Goal: Use online tool/utility: Utilize a website feature to perform a specific function

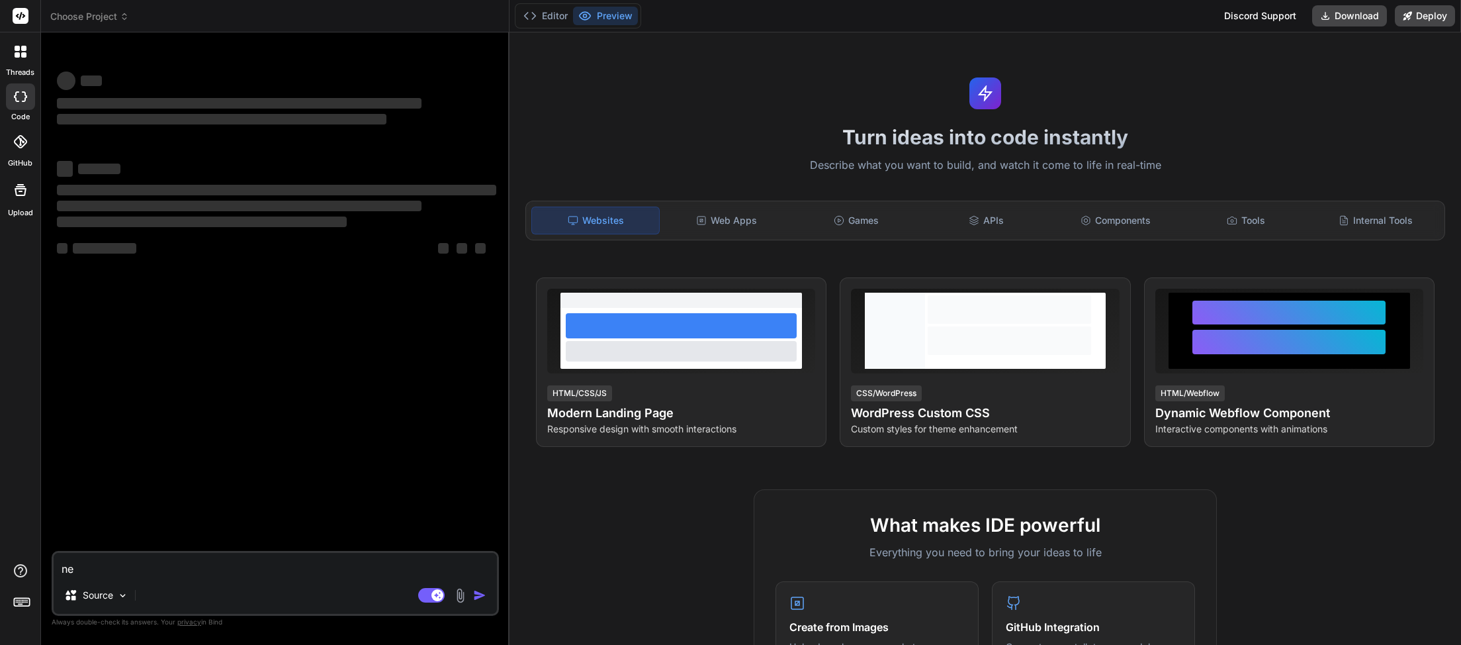
type textarea "x"
drag, startPoint x: 34, startPoint y: 570, endPoint x: 24, endPoint y: 567, distance: 10.9
click at [54, 567] on textarea "ne" at bounding box center [275, 565] width 443 height 24
type textarea "x"
click at [128, 21] on icon at bounding box center [124, 16] width 9 height 9
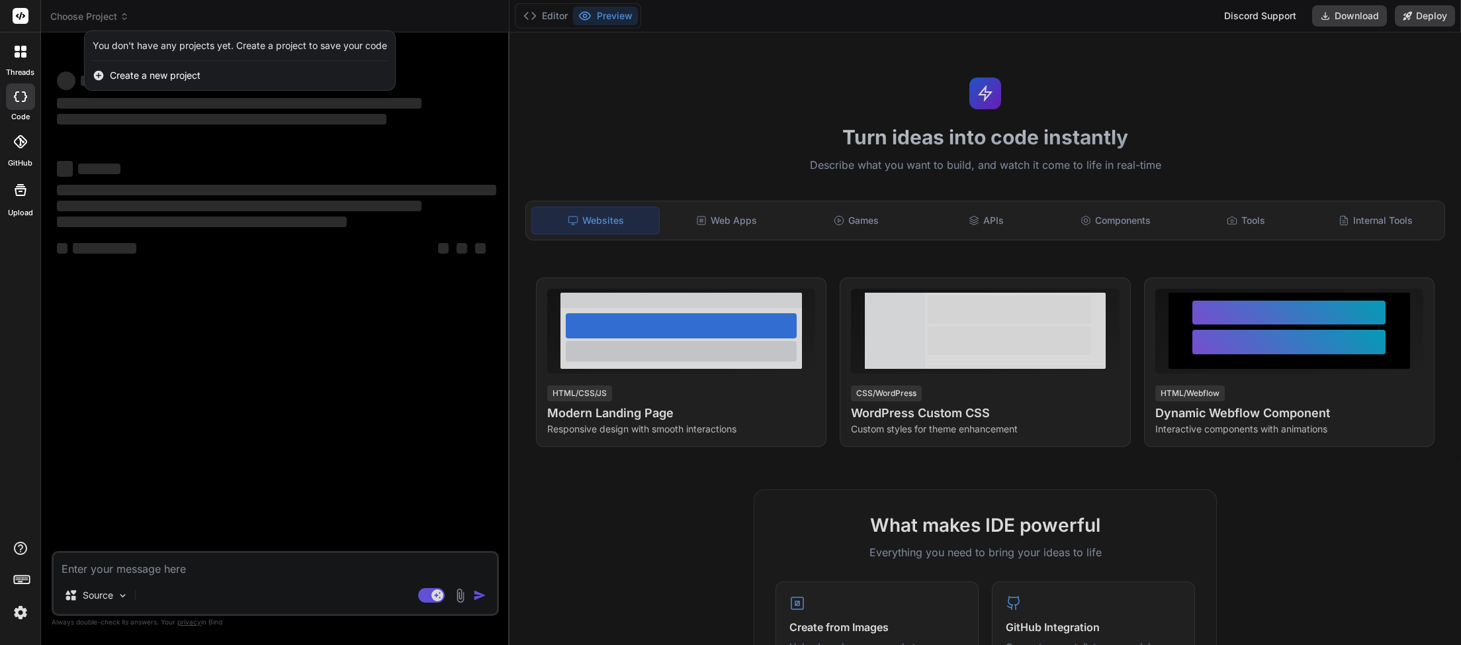
click at [130, 467] on div at bounding box center [730, 322] width 1461 height 645
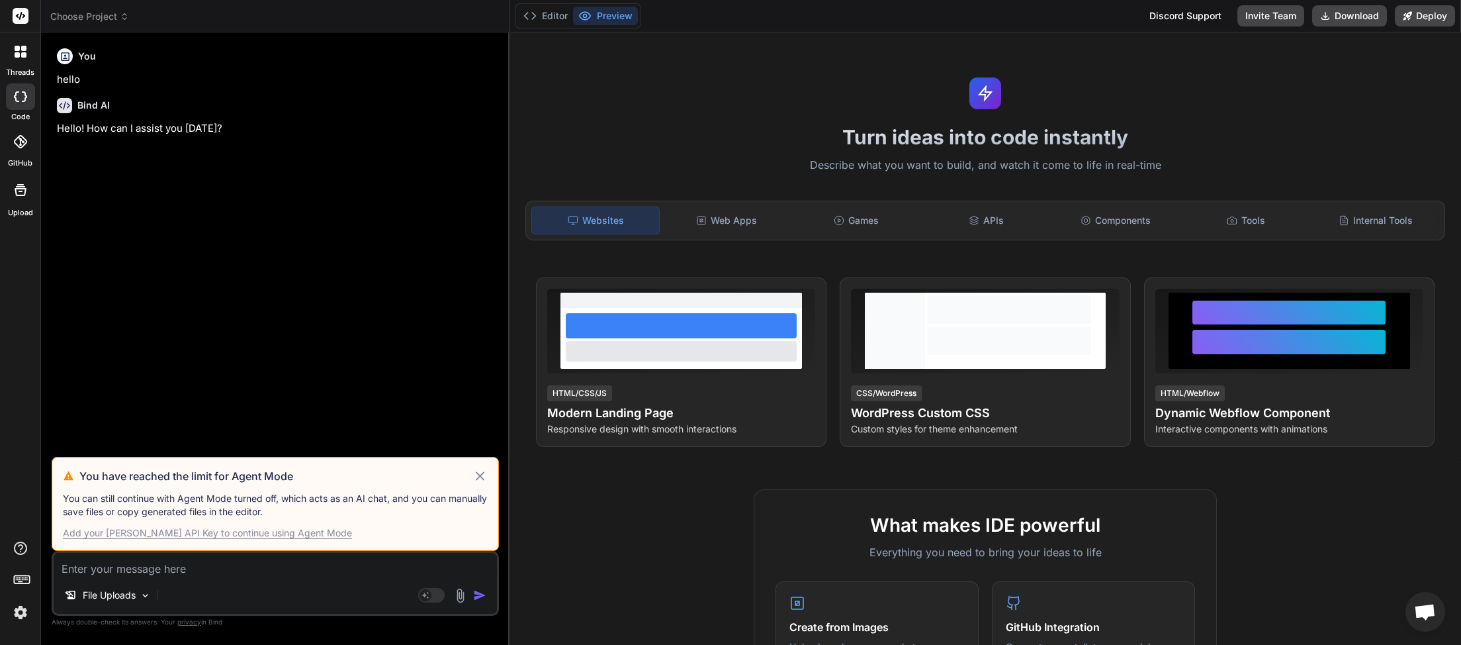
scroll to position [373, 0]
click at [477, 476] on icon at bounding box center [479, 476] width 15 height 16
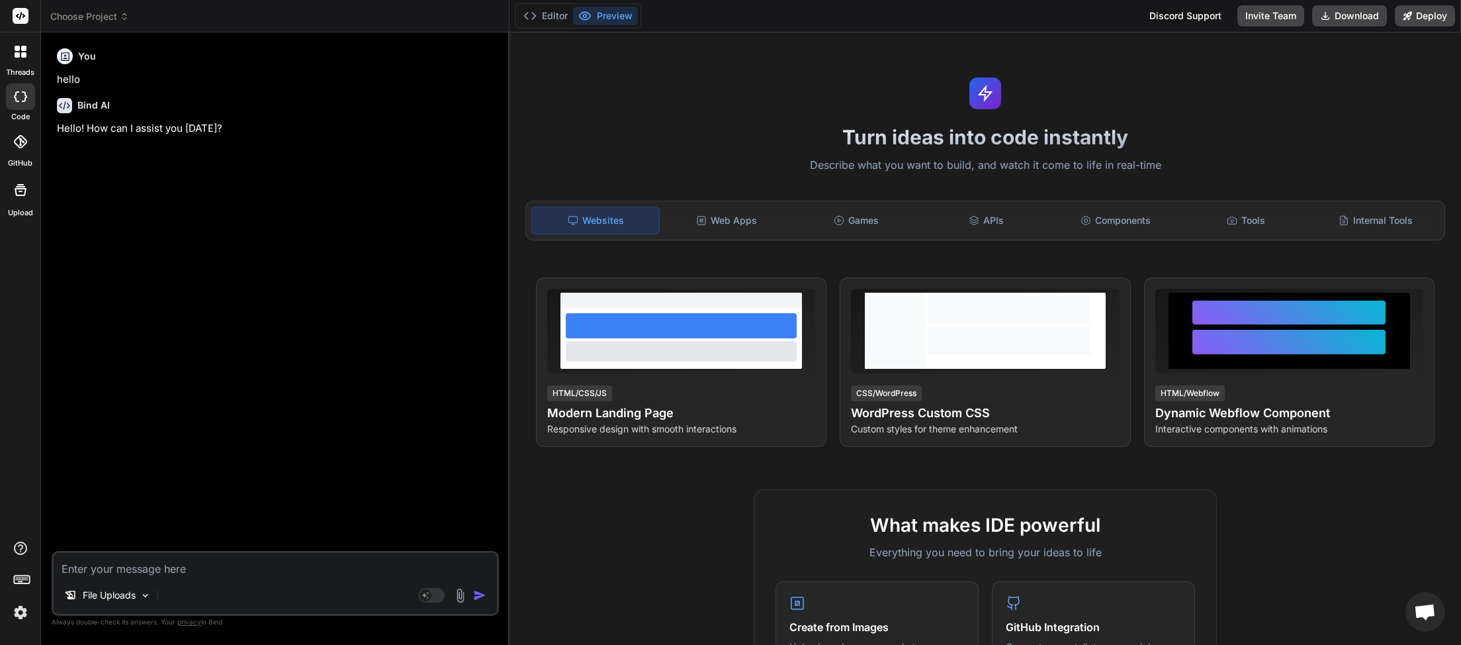
click at [19, 619] on img at bounding box center [20, 612] width 22 height 22
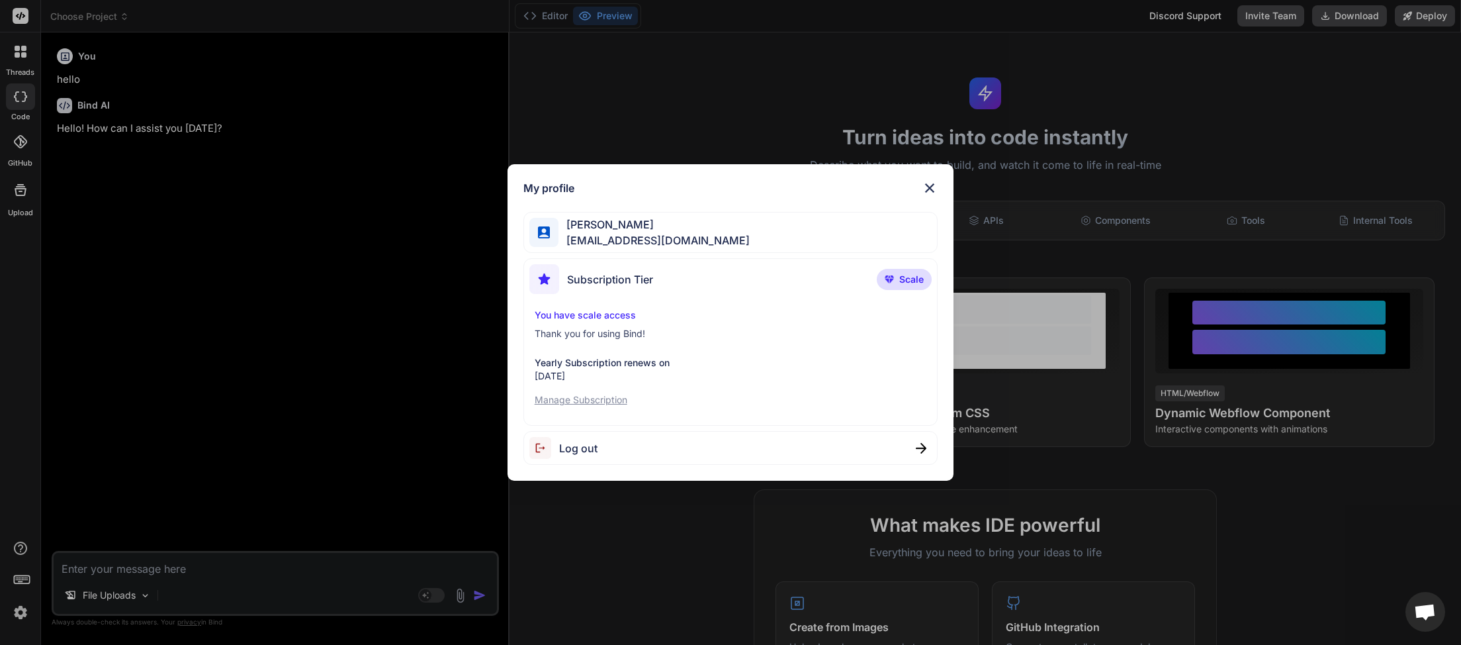
click at [580, 451] on span "Log out" at bounding box center [578, 448] width 38 height 16
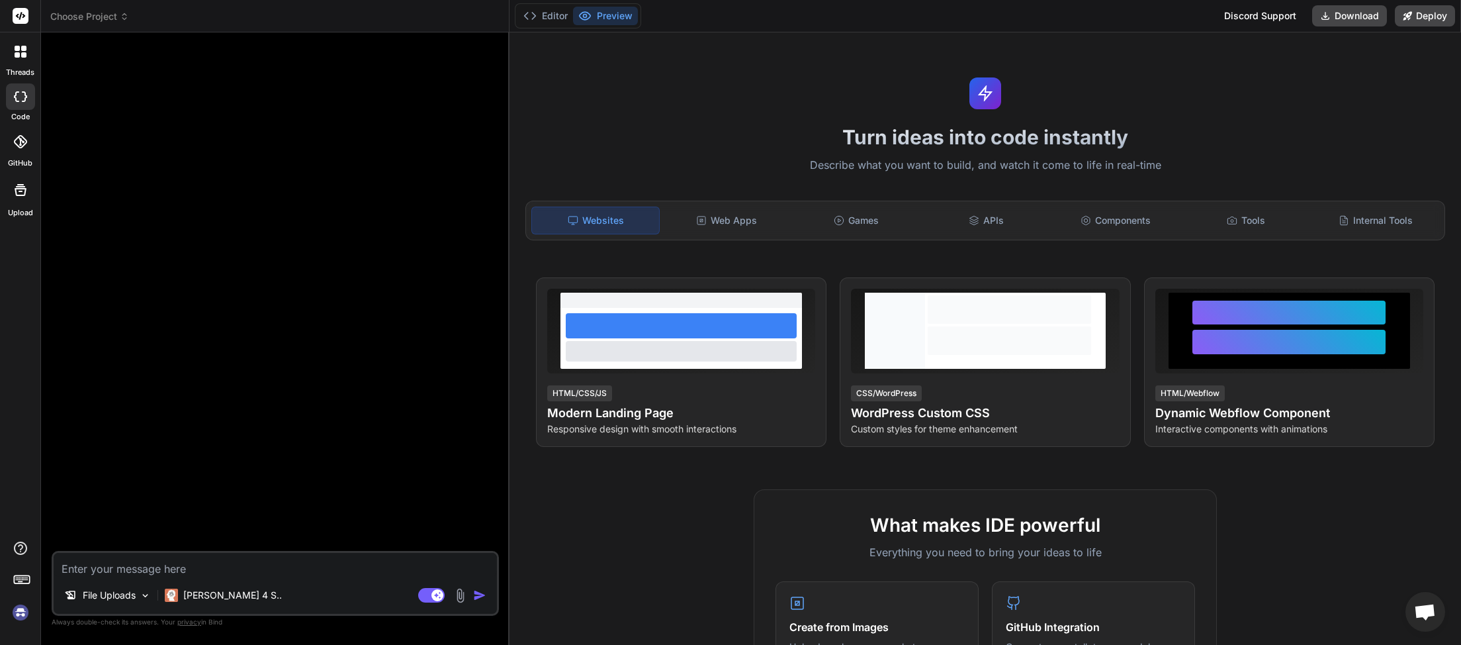
click at [15, 615] on img at bounding box center [20, 612] width 22 height 22
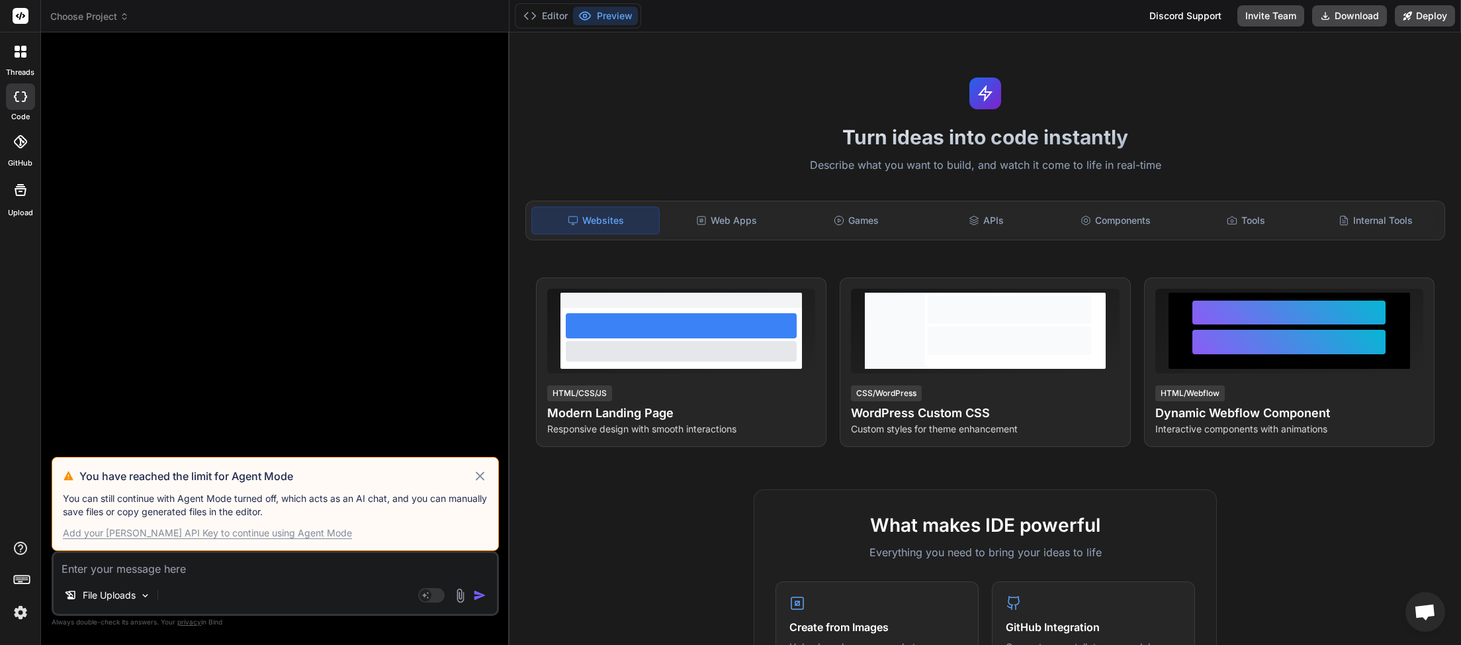
click at [478, 469] on icon at bounding box center [479, 476] width 15 height 16
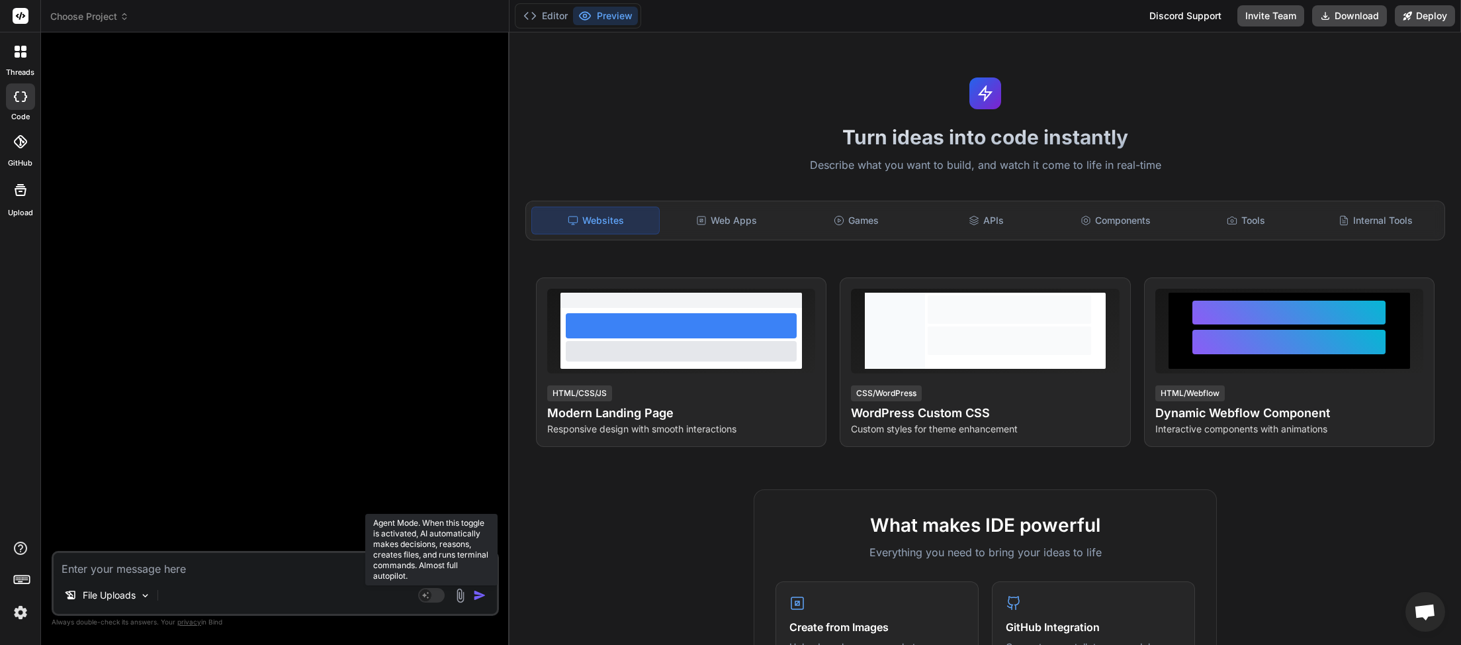
click at [442, 598] on rect at bounding box center [431, 595] width 26 height 15
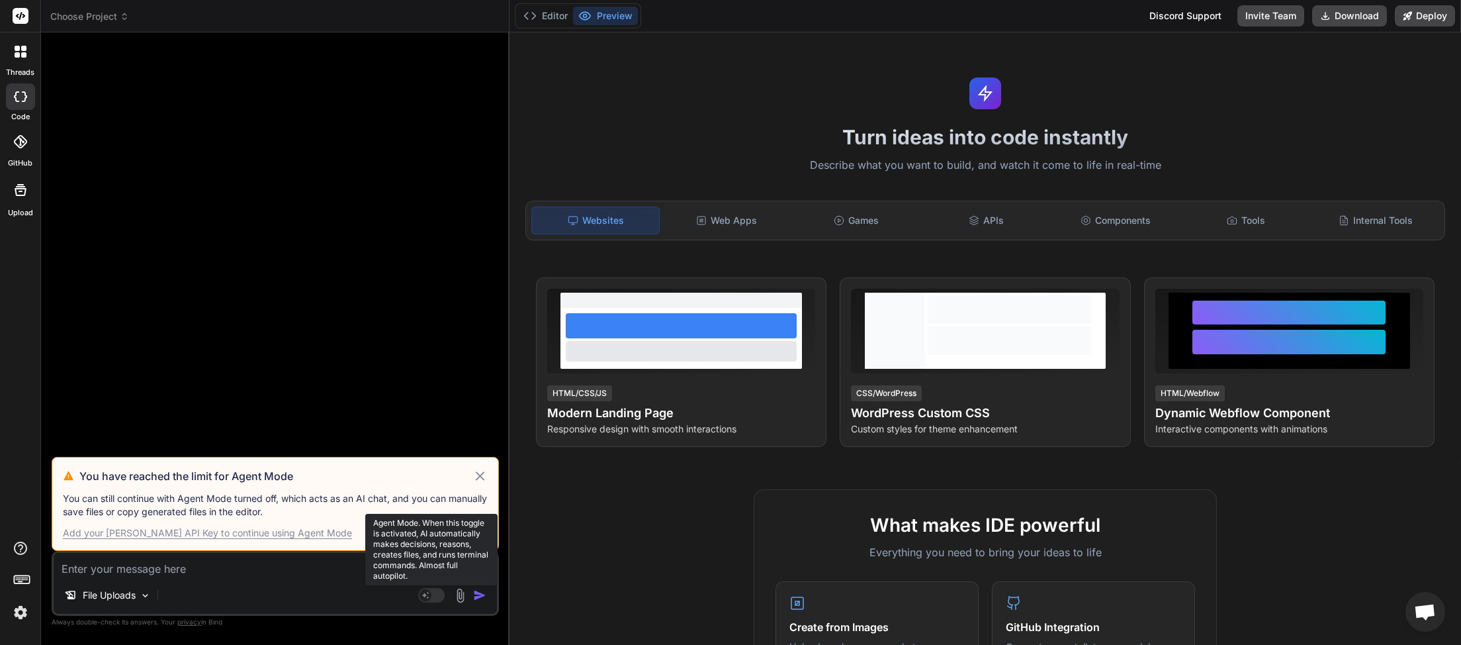
click at [443, 598] on rect at bounding box center [431, 595] width 26 height 15
click at [478, 473] on icon at bounding box center [479, 476] width 15 height 16
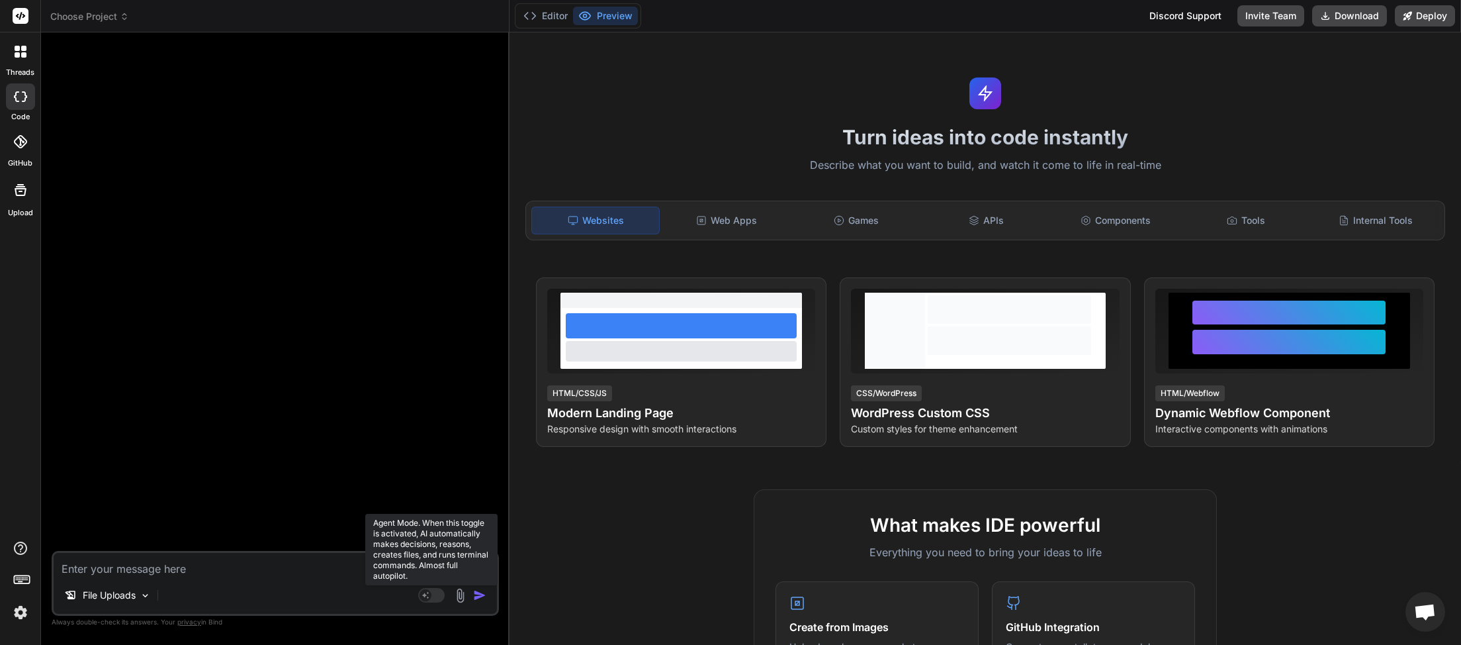
click at [437, 600] on rect at bounding box center [431, 595] width 26 height 15
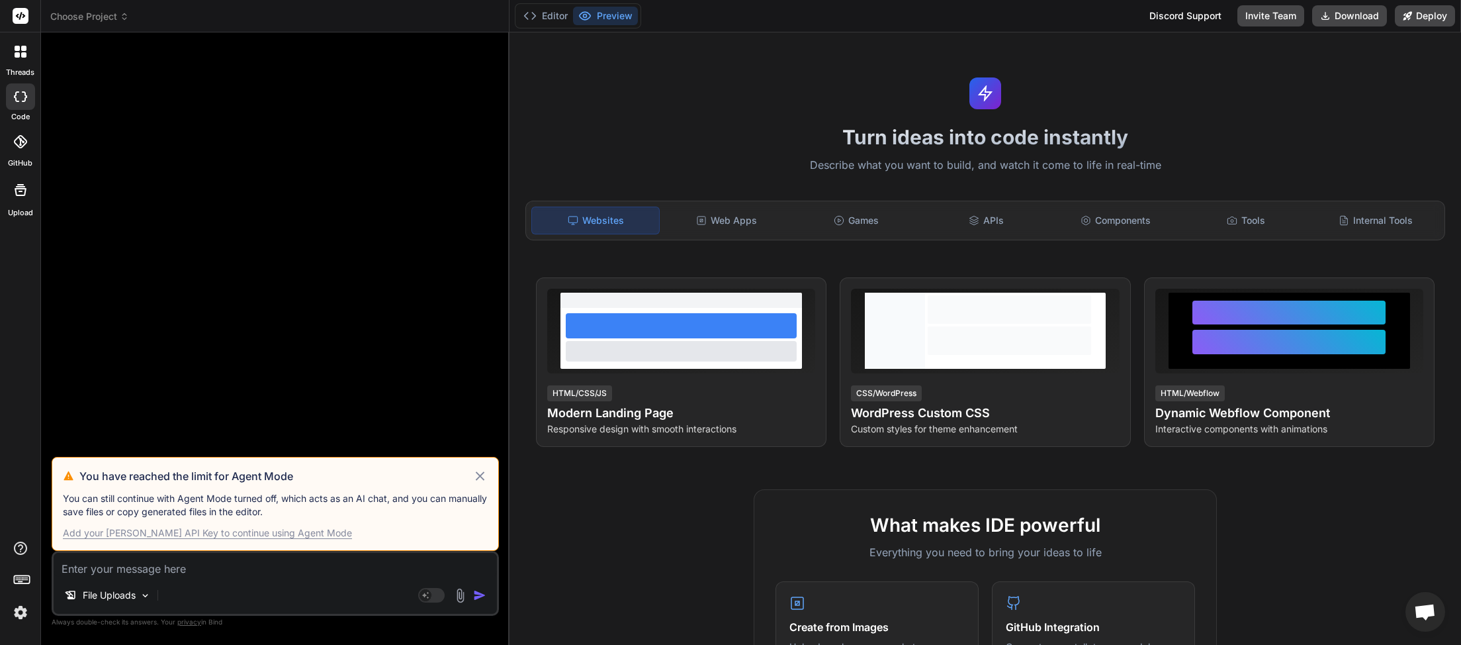
click at [202, 533] on div "Add your [PERSON_NAME] API Key to continue using Agent Mode" at bounding box center [207, 532] width 289 height 13
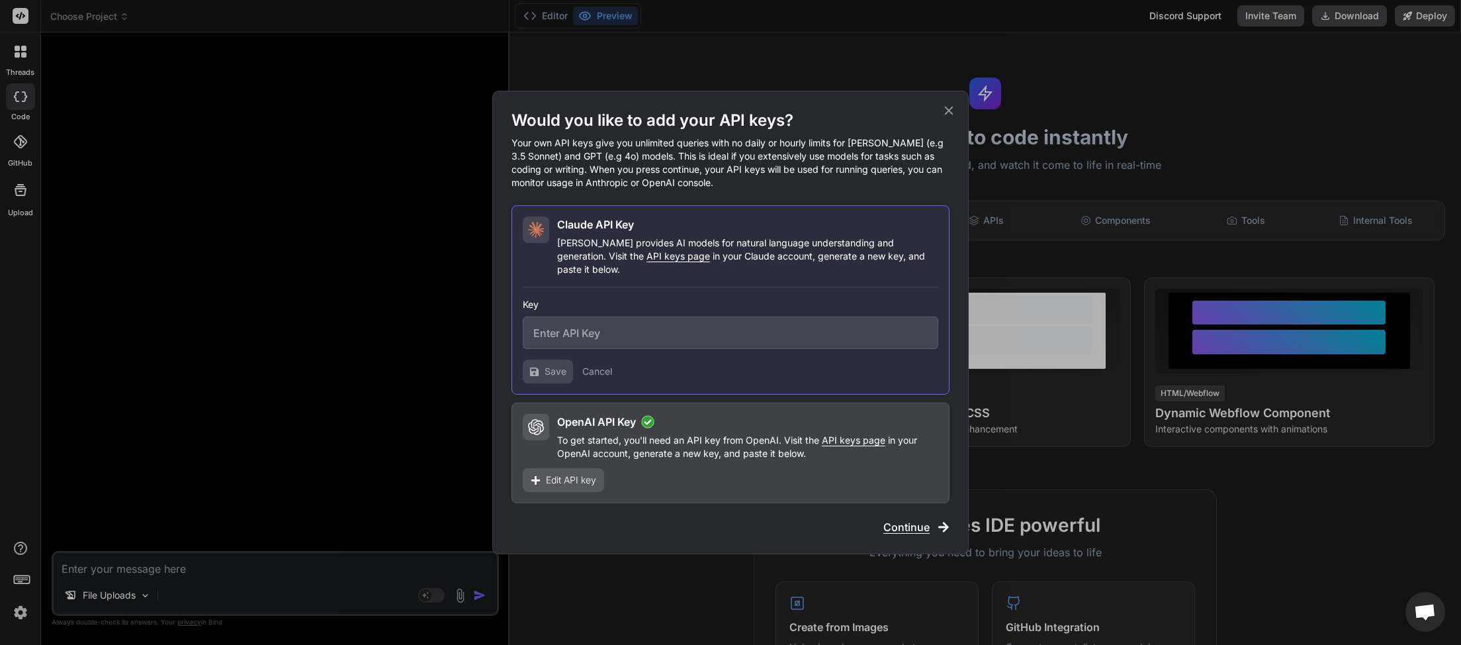
click at [946, 116] on icon at bounding box center [949, 110] width 15 height 15
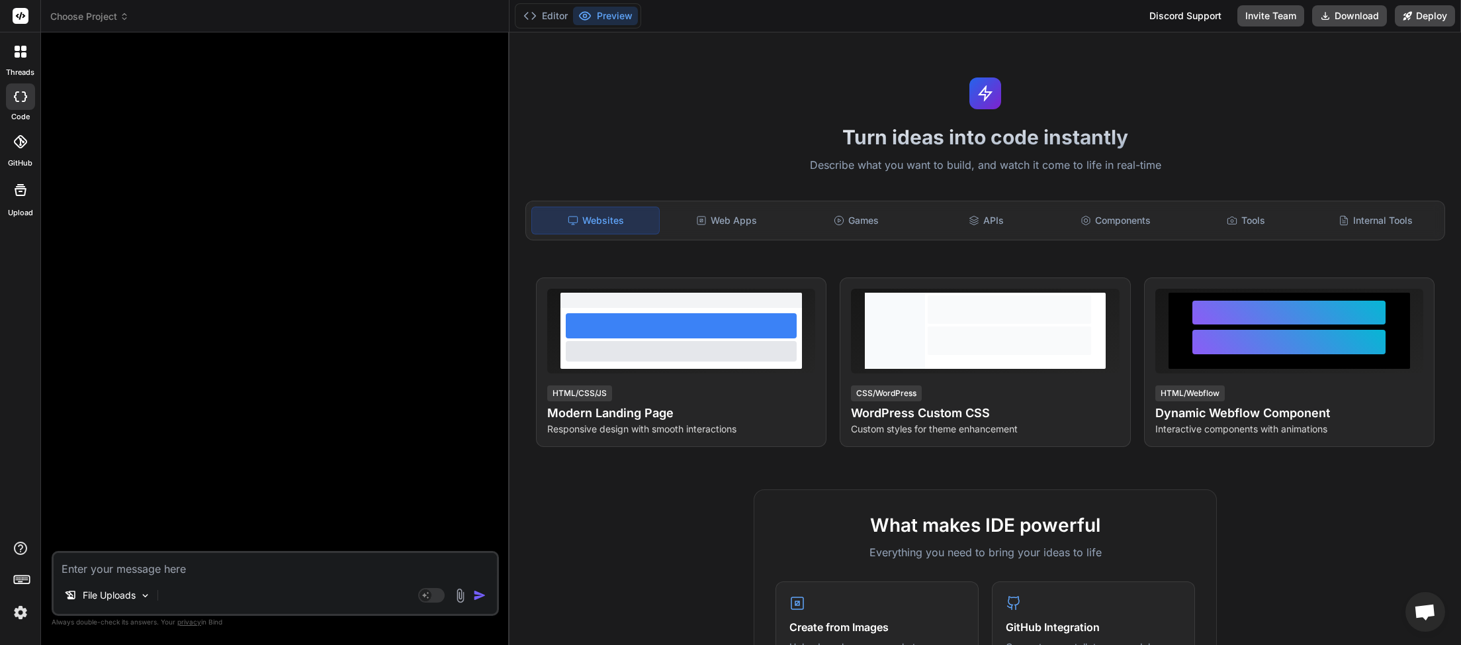
click at [989, 86] on icon at bounding box center [985, 93] width 17 height 17
click at [727, 224] on div "Web Apps" at bounding box center [725, 220] width 127 height 28
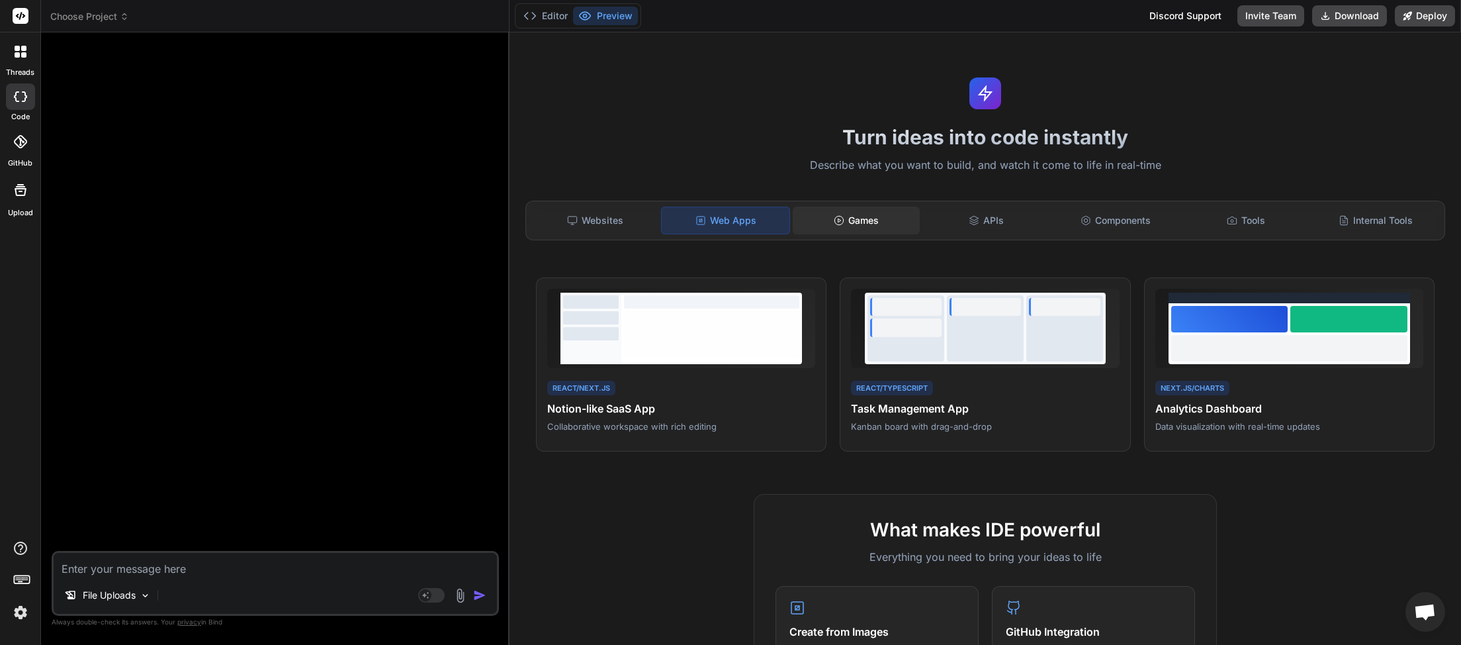
click at [862, 222] on div "Games" at bounding box center [856, 220] width 127 height 28
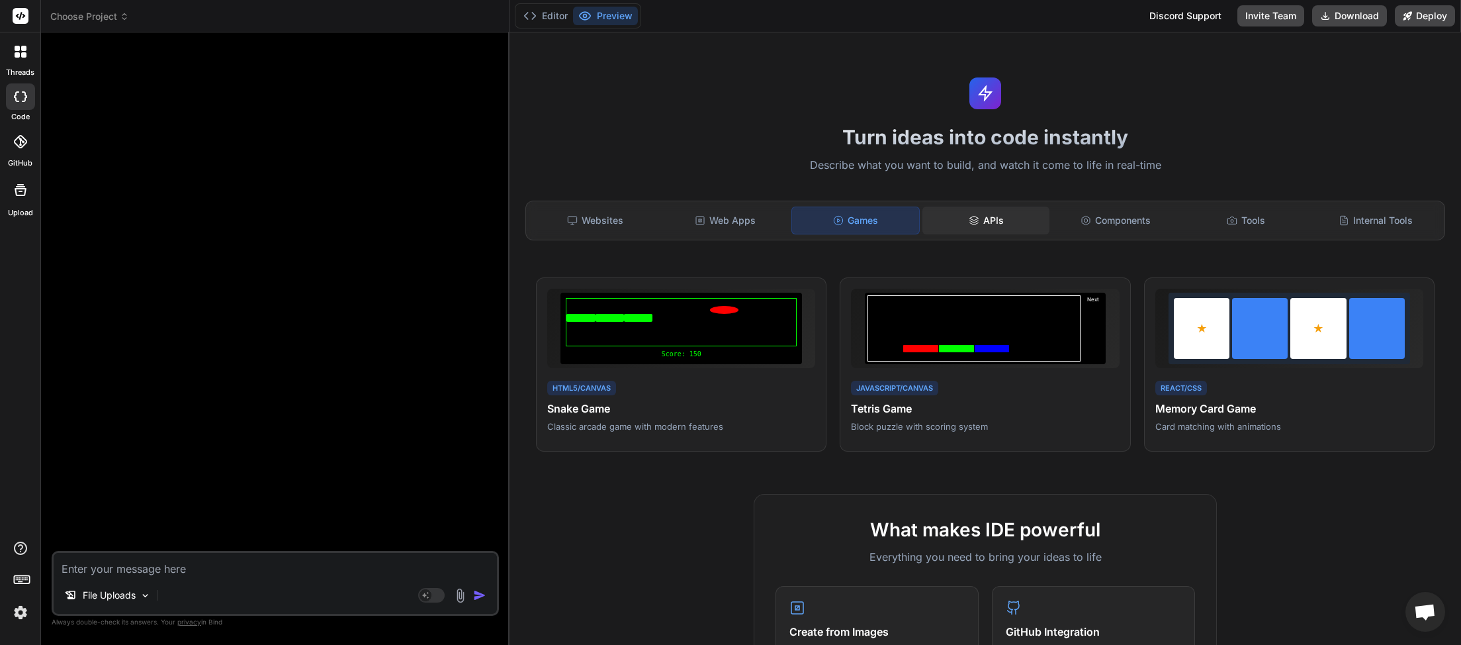
click at [989, 217] on div "APIs" at bounding box center [985, 220] width 127 height 28
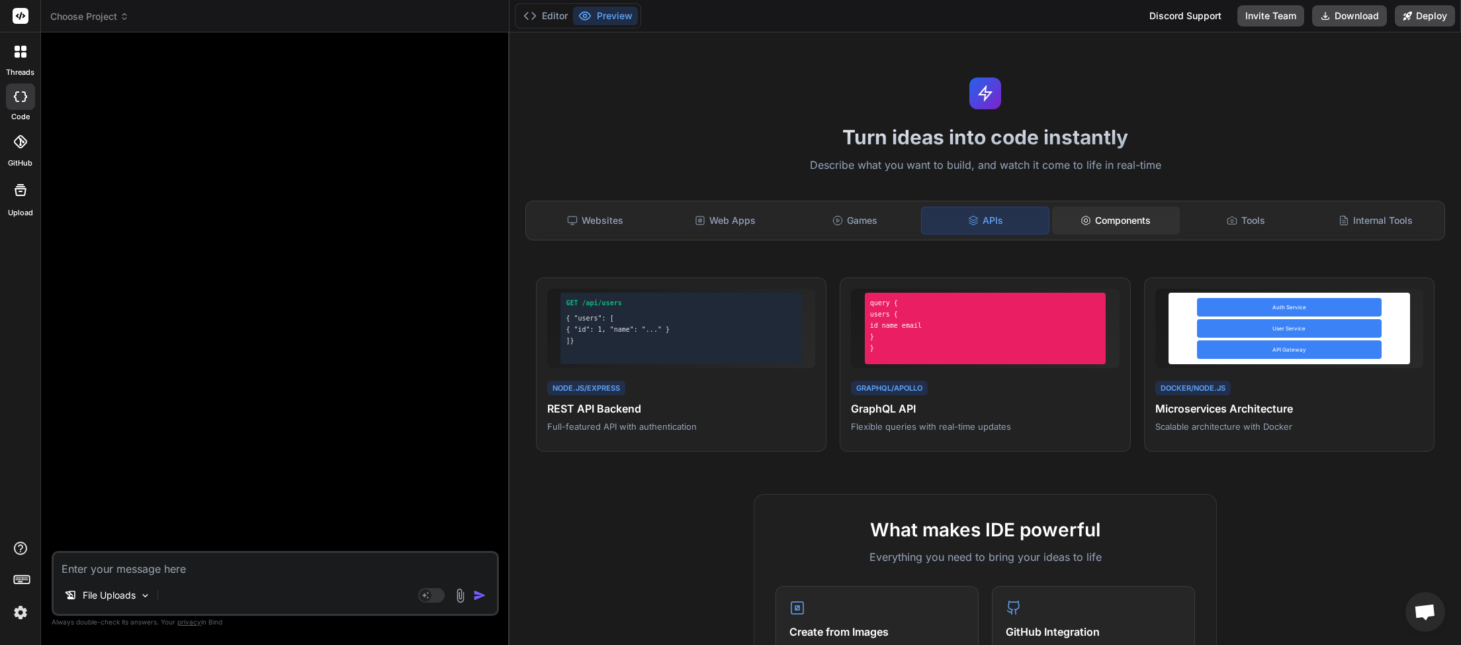
click at [1075, 228] on div "Components" at bounding box center [1115, 220] width 127 height 28
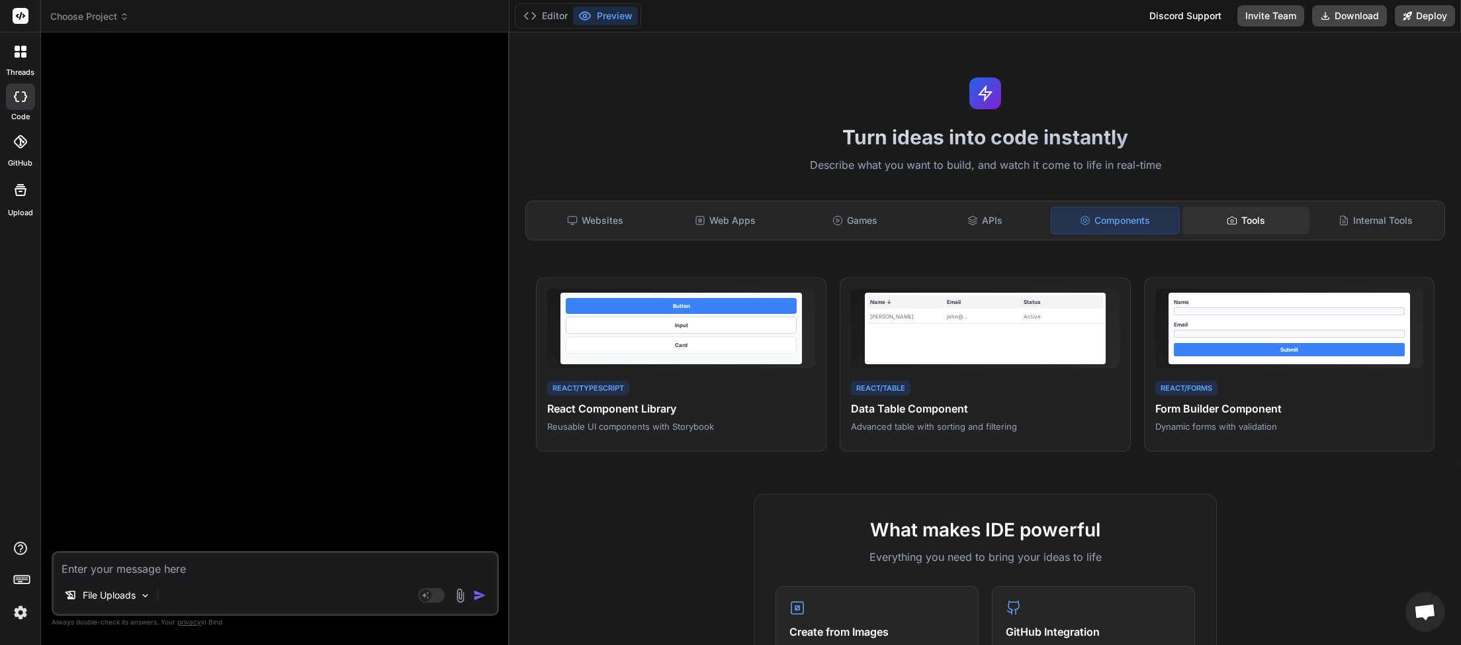
drag, startPoint x: 1233, startPoint y: 222, endPoint x: 1267, endPoint y: 219, distance: 33.9
click at [1234, 222] on icon at bounding box center [1232, 220] width 11 height 11
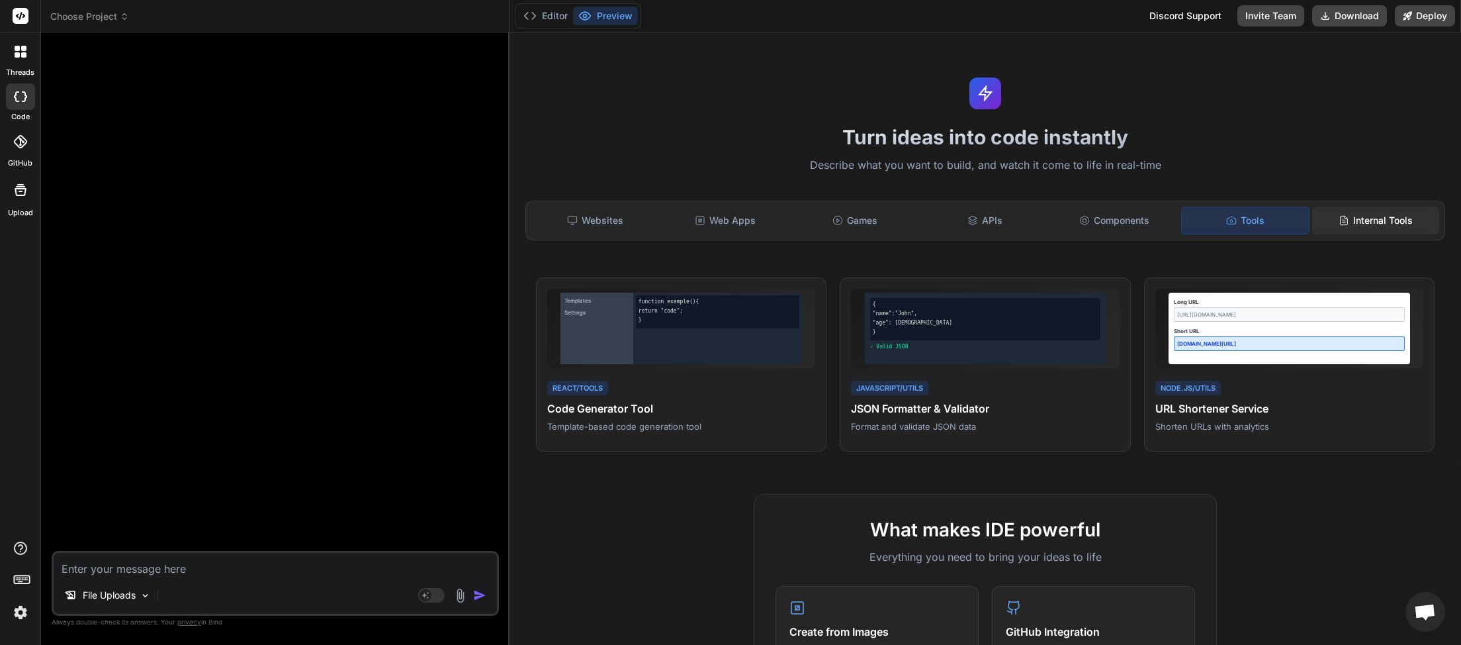
click at [1356, 218] on div "Internal Tools" at bounding box center [1375, 220] width 127 height 28
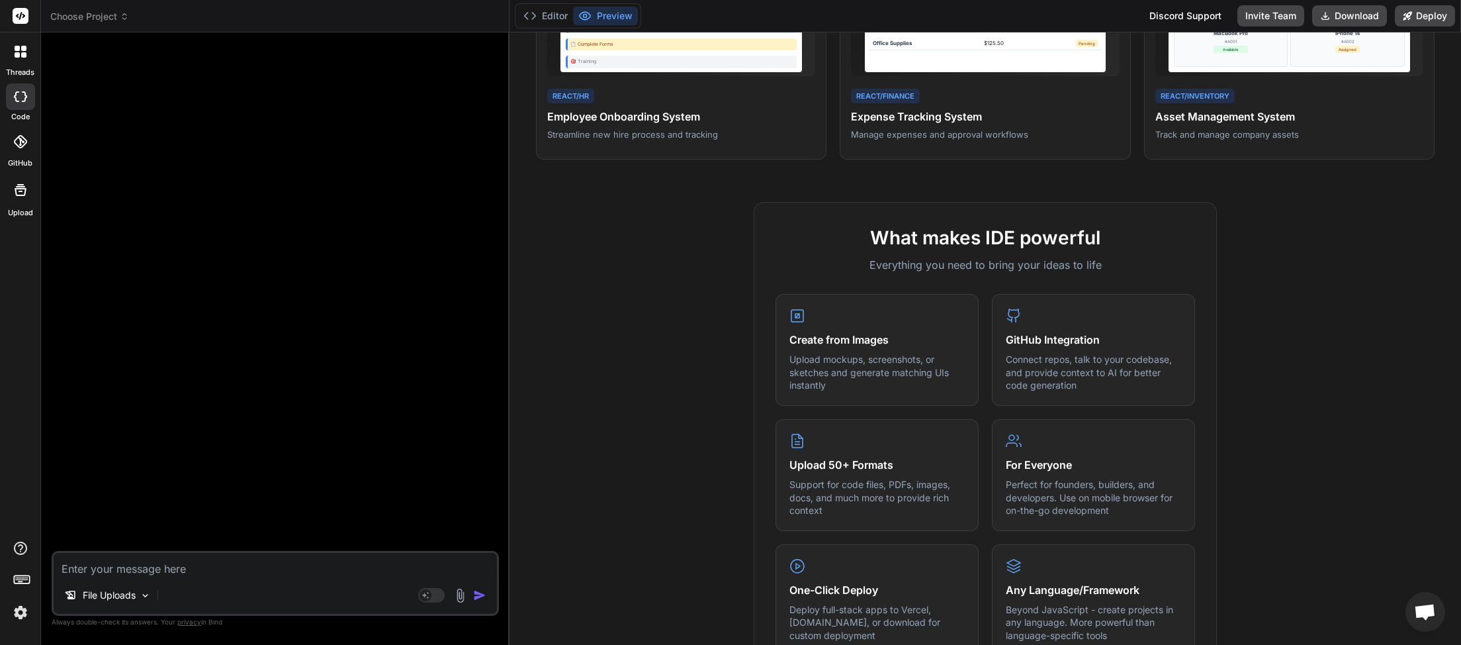
scroll to position [347, 0]
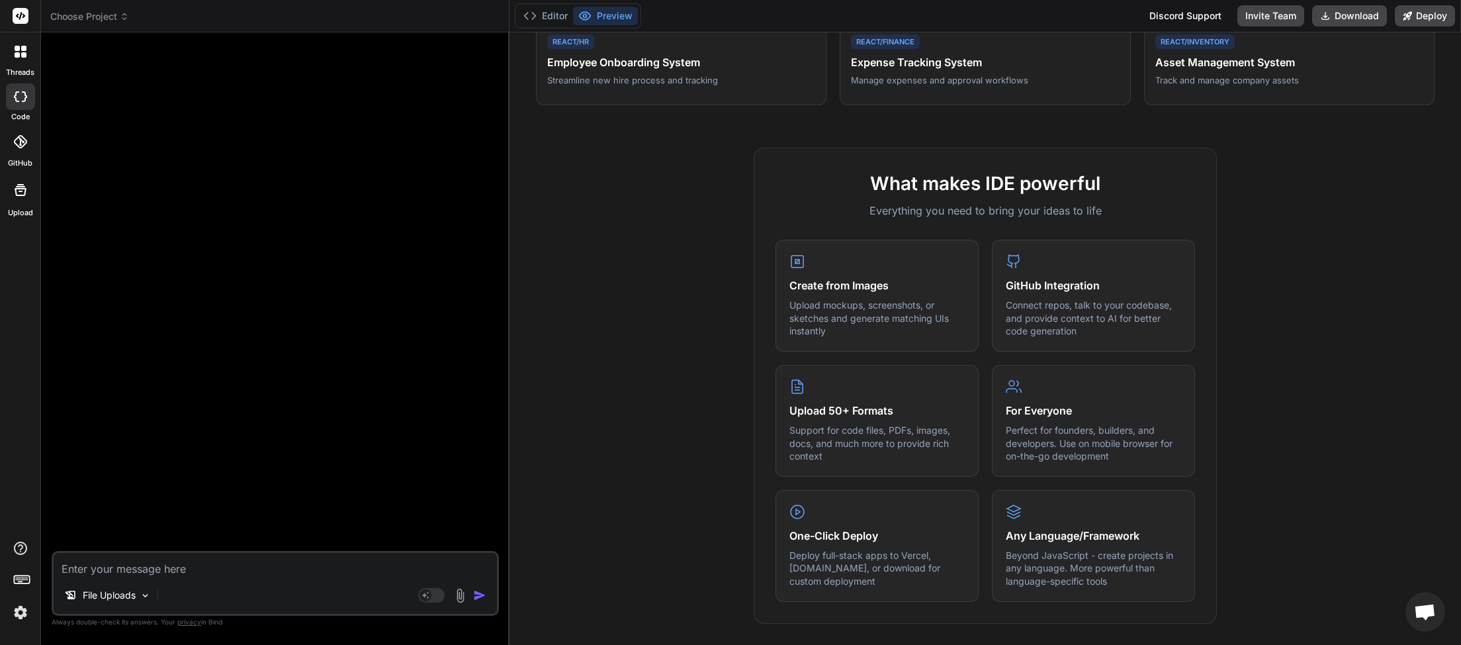
click at [120, 17] on span "Choose Project" at bounding box center [89, 16] width 79 height 13
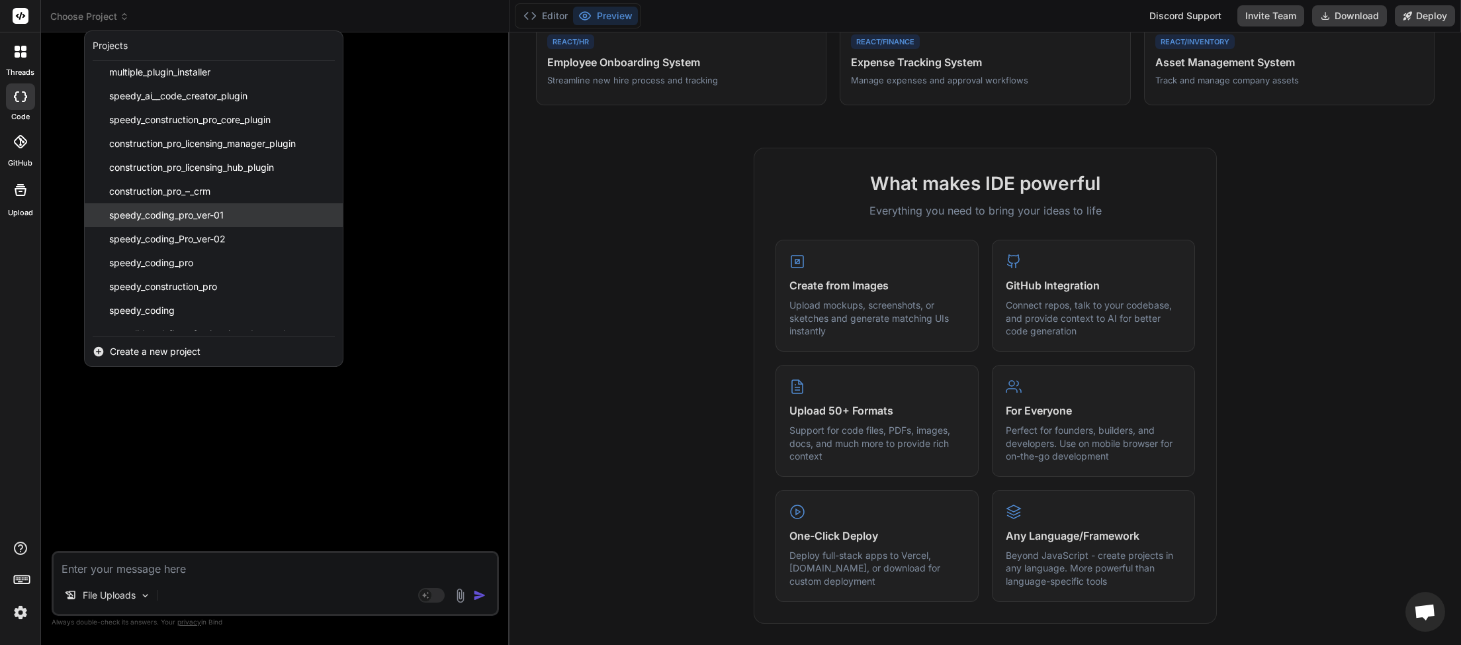
scroll to position [306, 0]
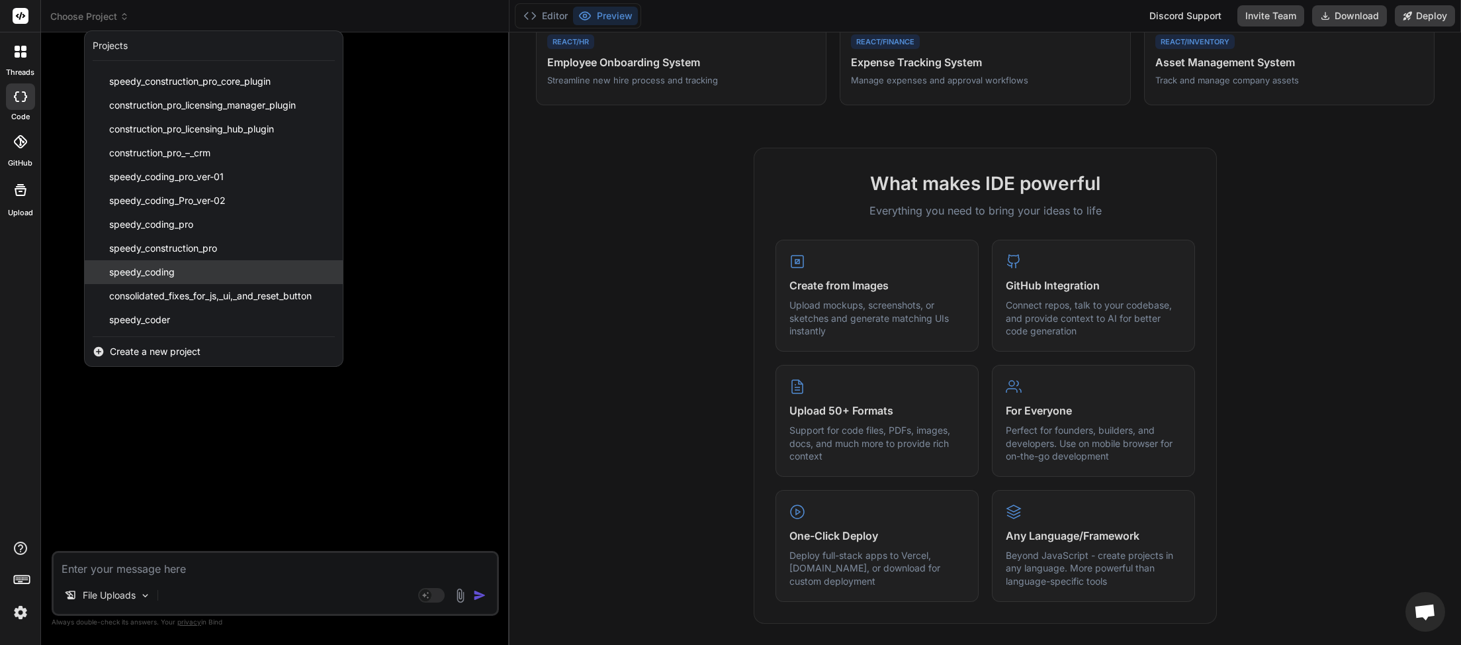
click at [159, 274] on span "speedy_coding" at bounding box center [142, 271] width 66 height 13
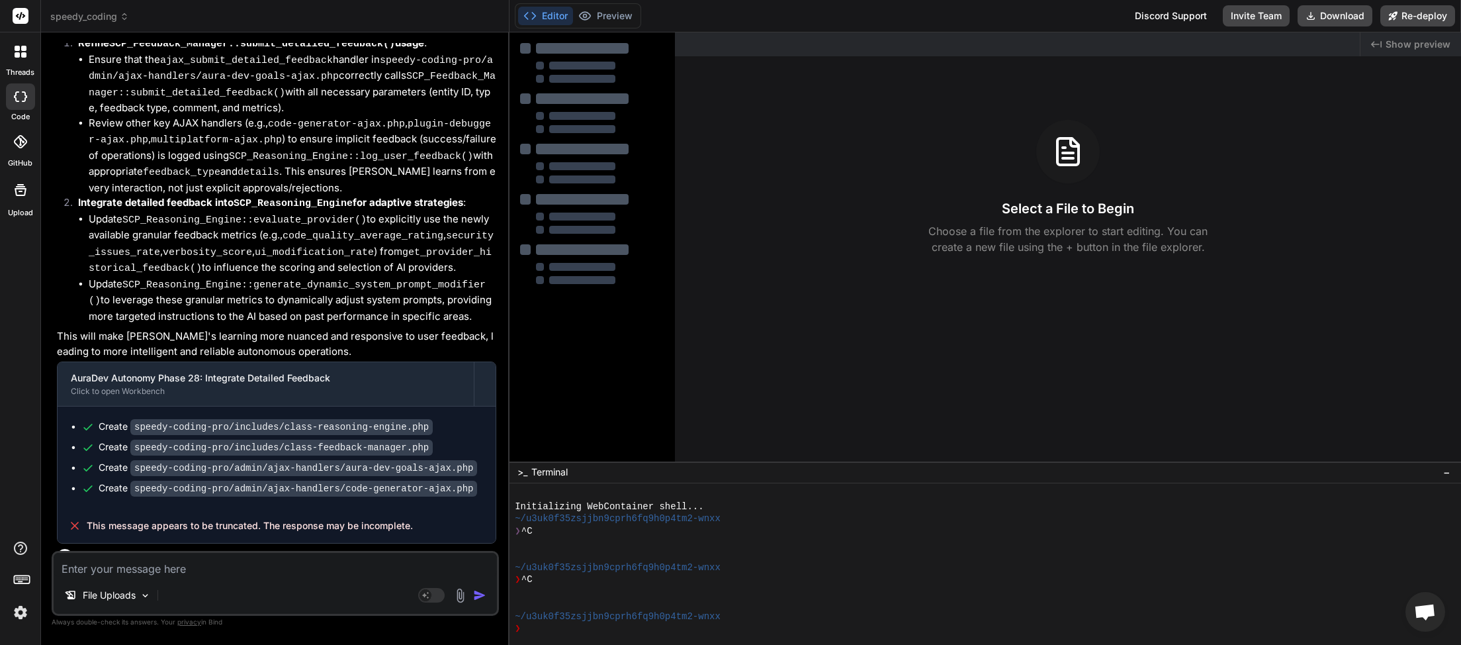
scroll to position [3526, 0]
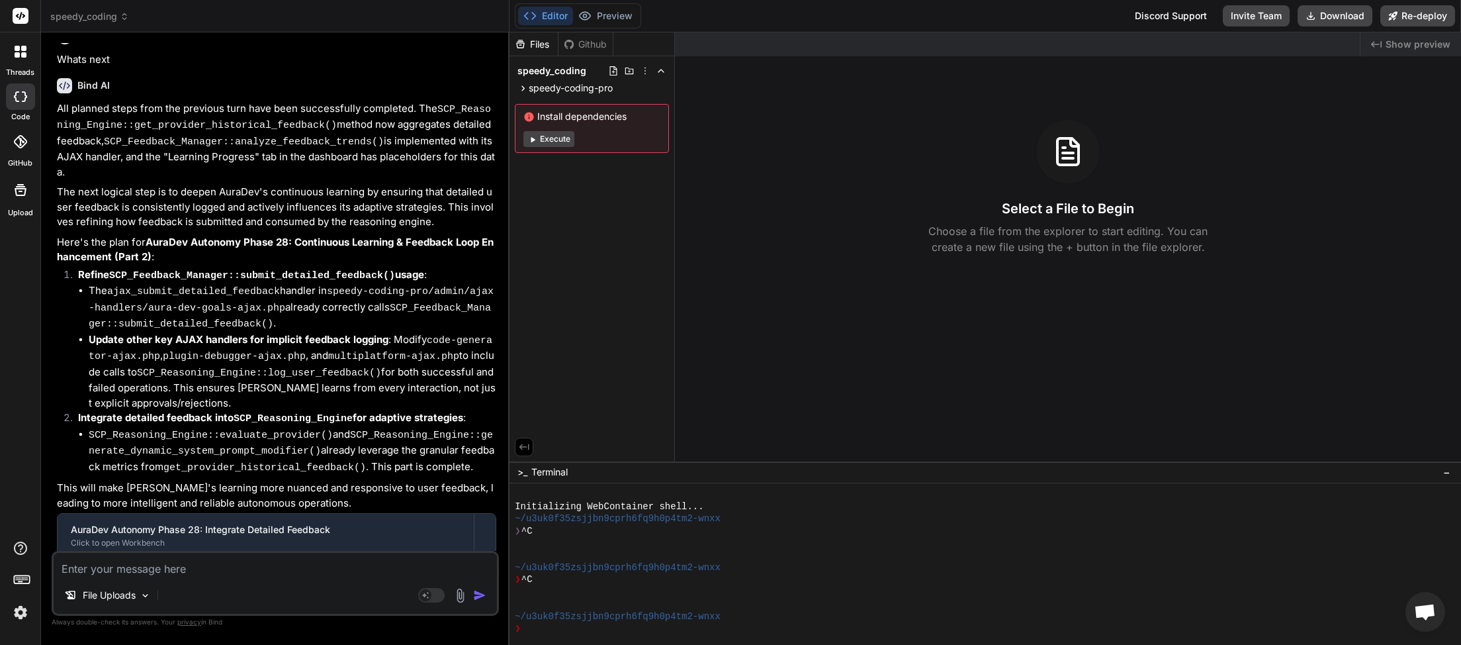
type textarea "x"
click at [148, 564] on textarea at bounding box center [275, 565] width 443 height 24
type textarea "n"
type textarea "x"
type textarea "ne"
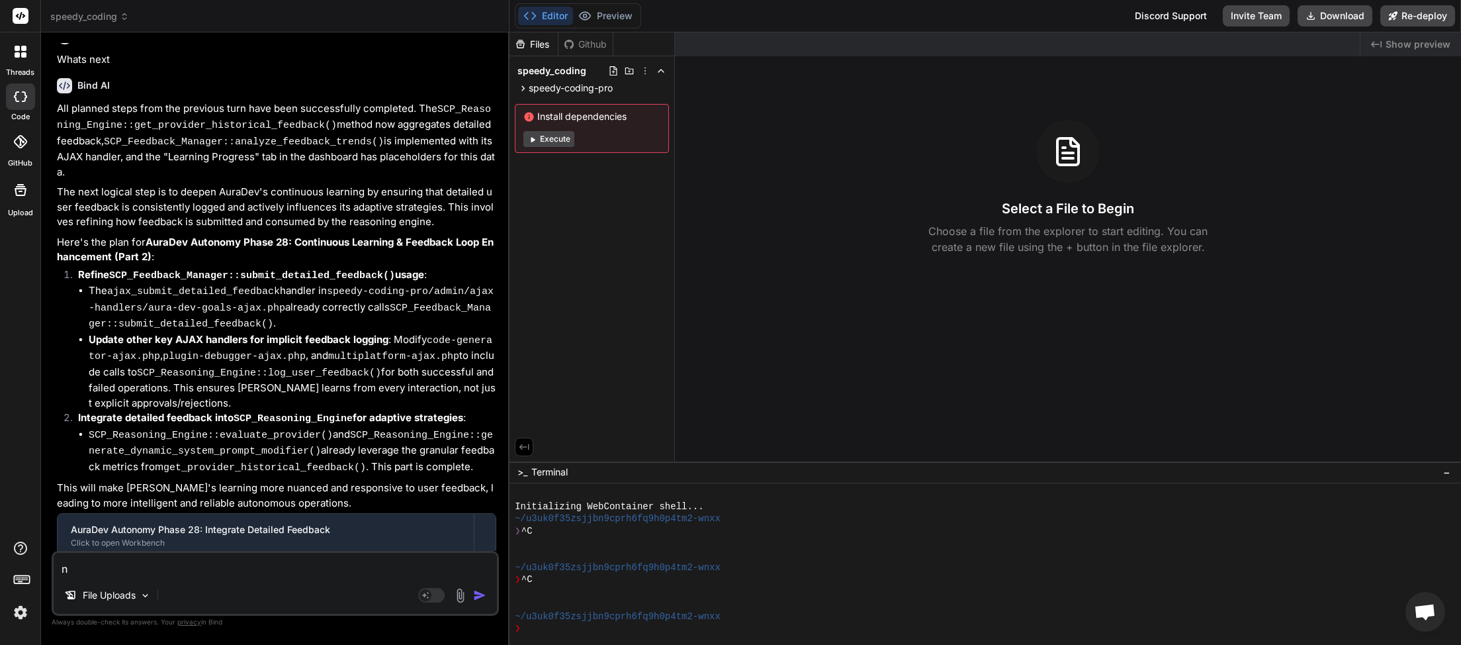
type textarea "x"
type textarea "nex"
type textarea "x"
type textarea "next"
type textarea "x"
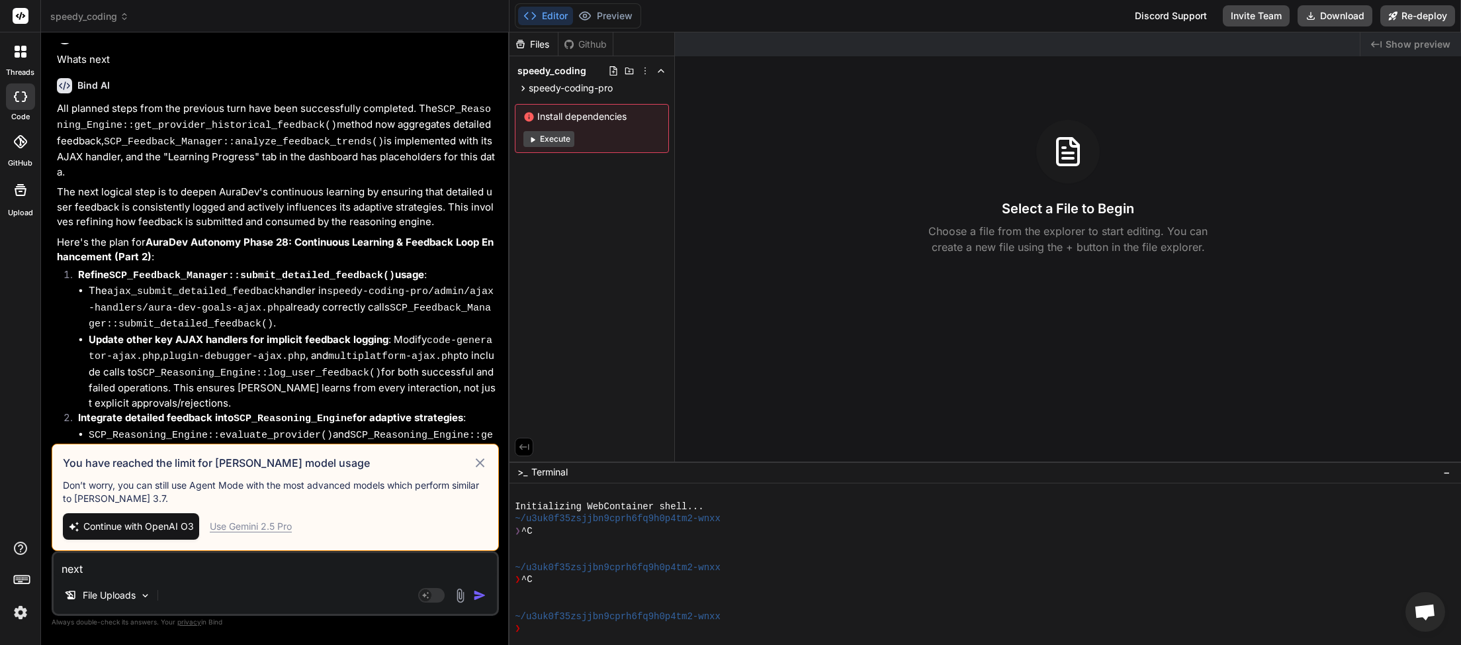
type textarea "next"
click at [169, 526] on span "Continue with OpenAI O3" at bounding box center [138, 525] width 111 height 13
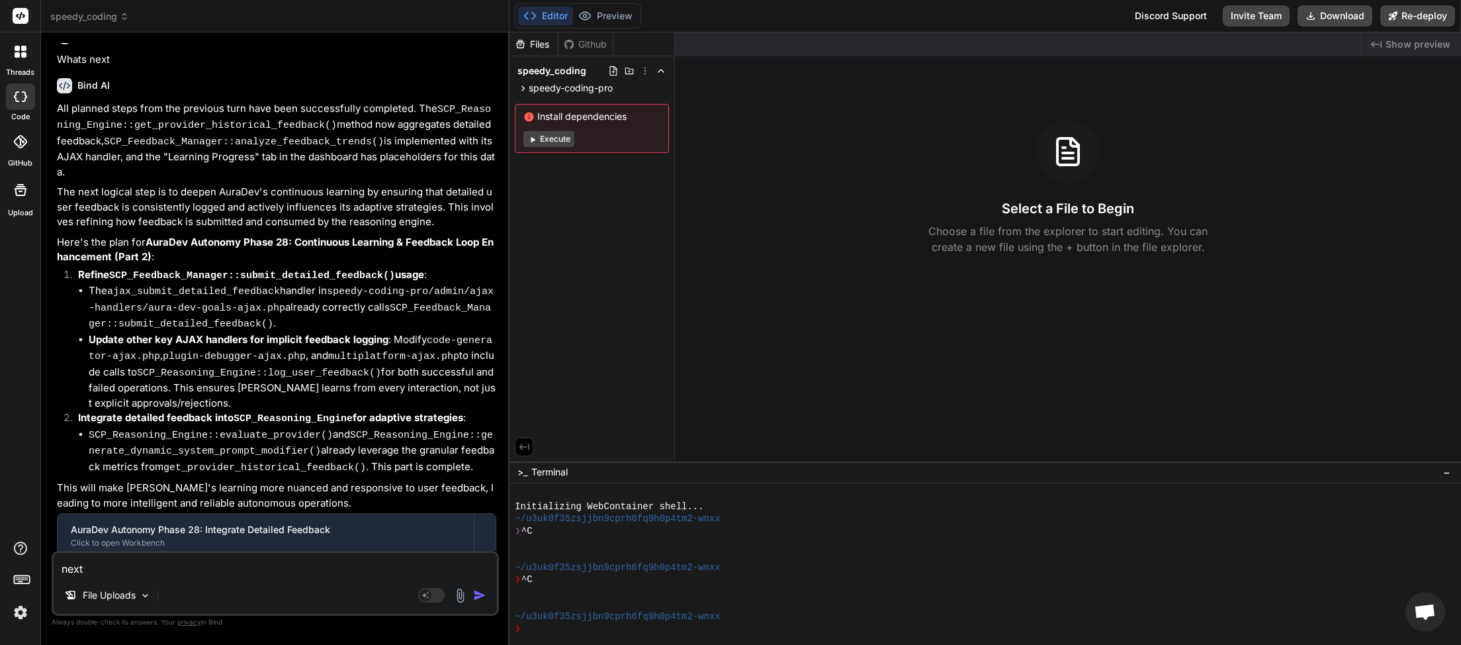
click at [478, 592] on img "button" at bounding box center [479, 594] width 13 height 13
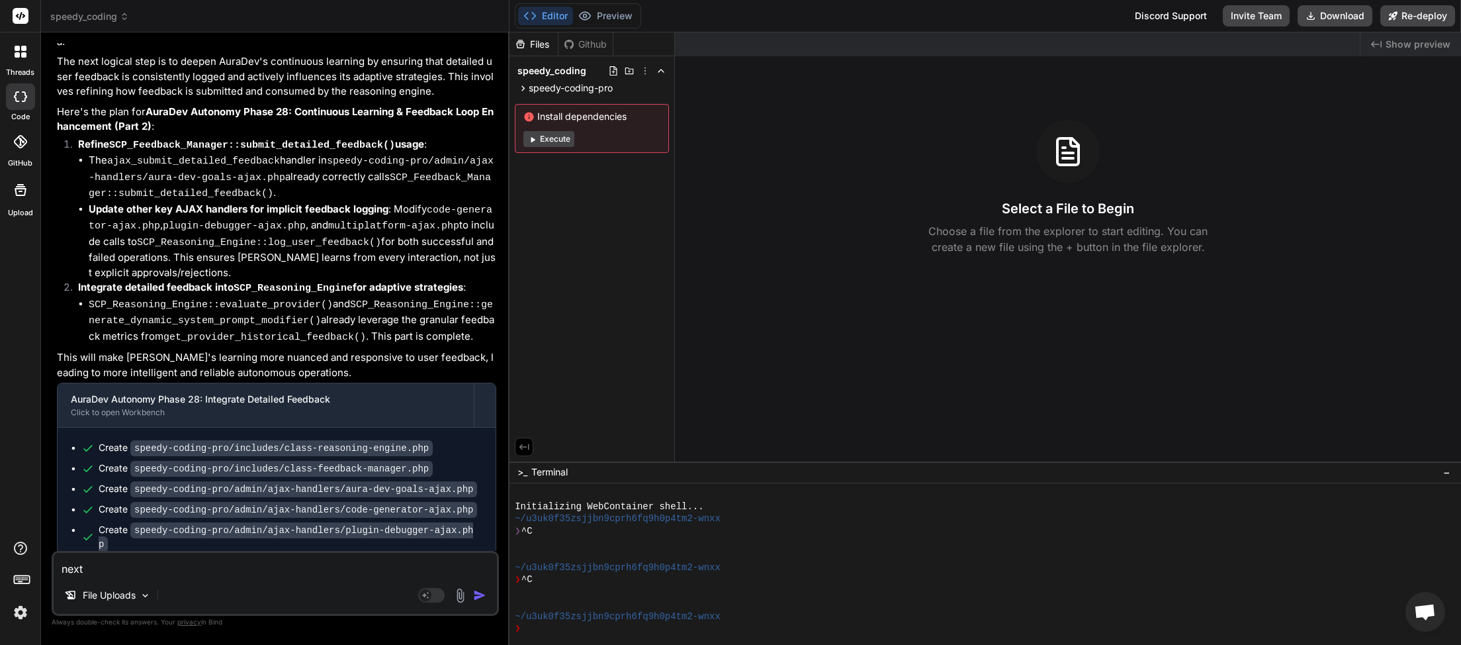
scroll to position [3663, 0]
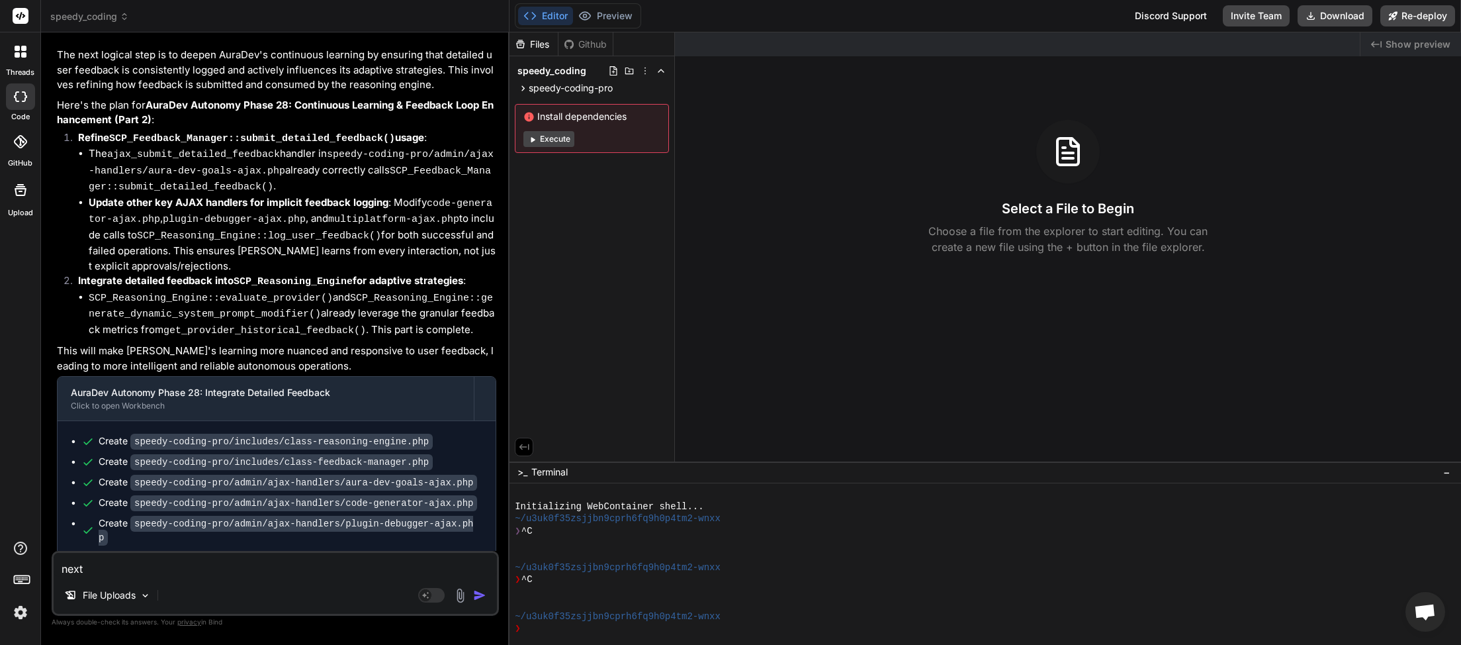
type textarea "x"
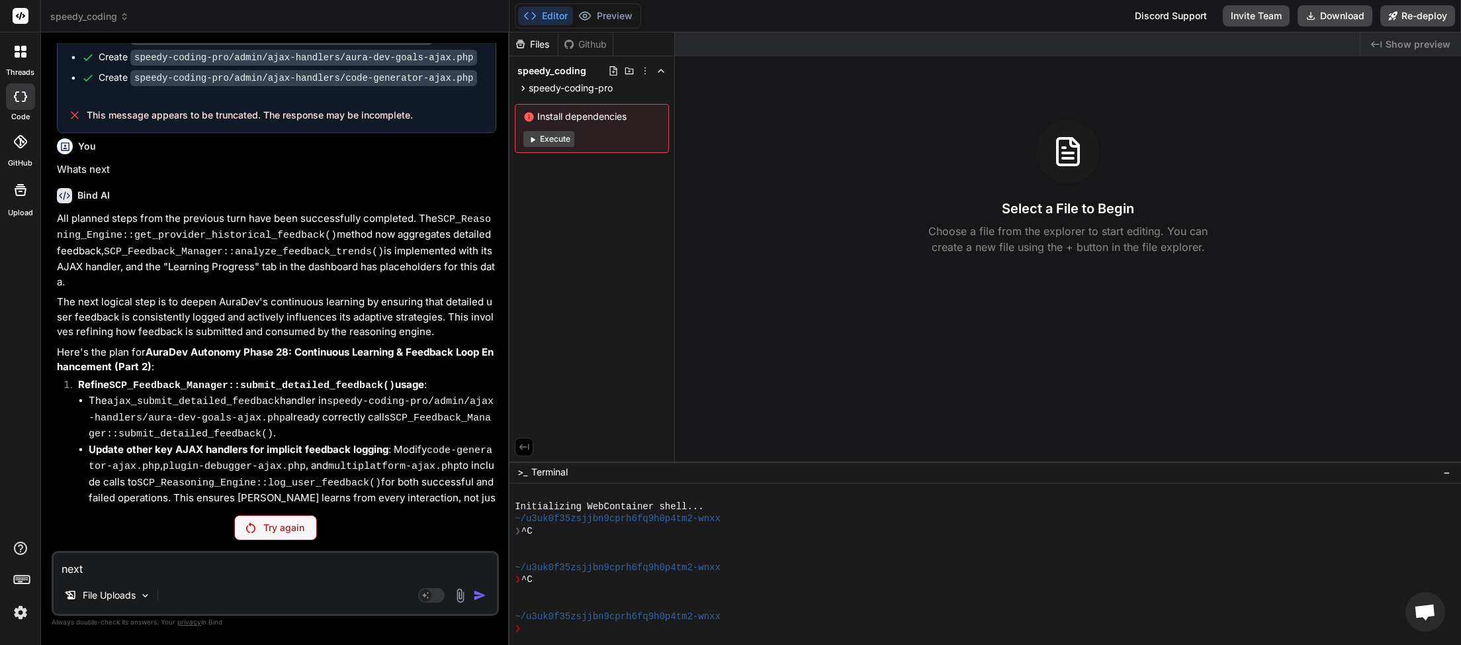
scroll to position [3416, 0]
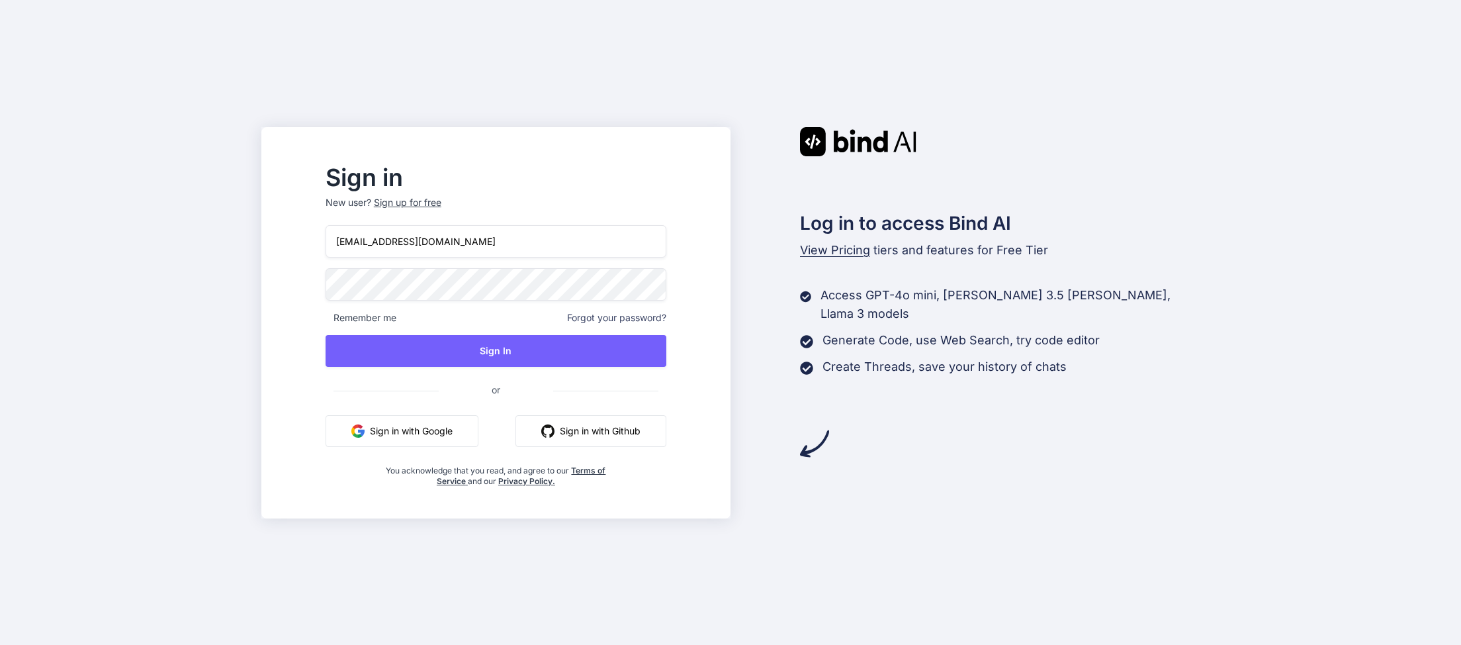
click at [525, 349] on button "Sign In" at bounding box center [496, 351] width 341 height 32
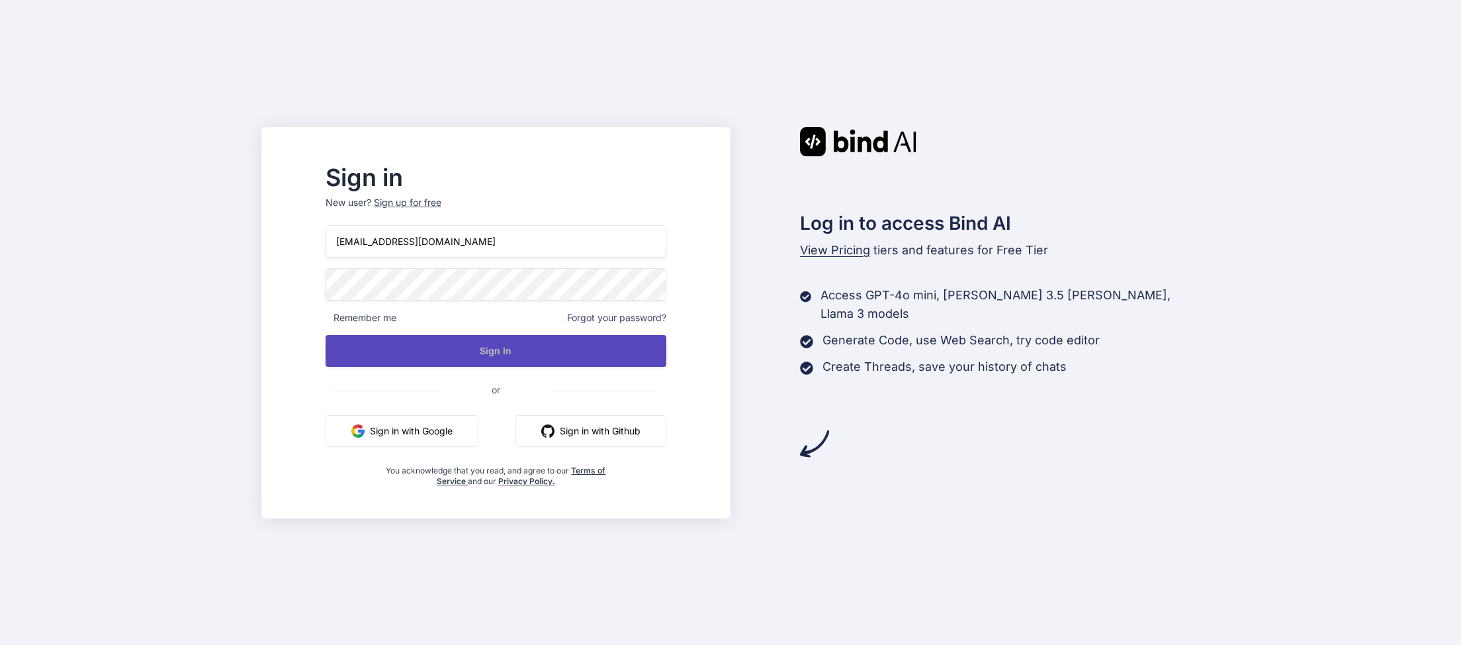
click at [523, 352] on button "Sign In" at bounding box center [496, 351] width 341 height 32
